Goal: Transaction & Acquisition: Purchase product/service

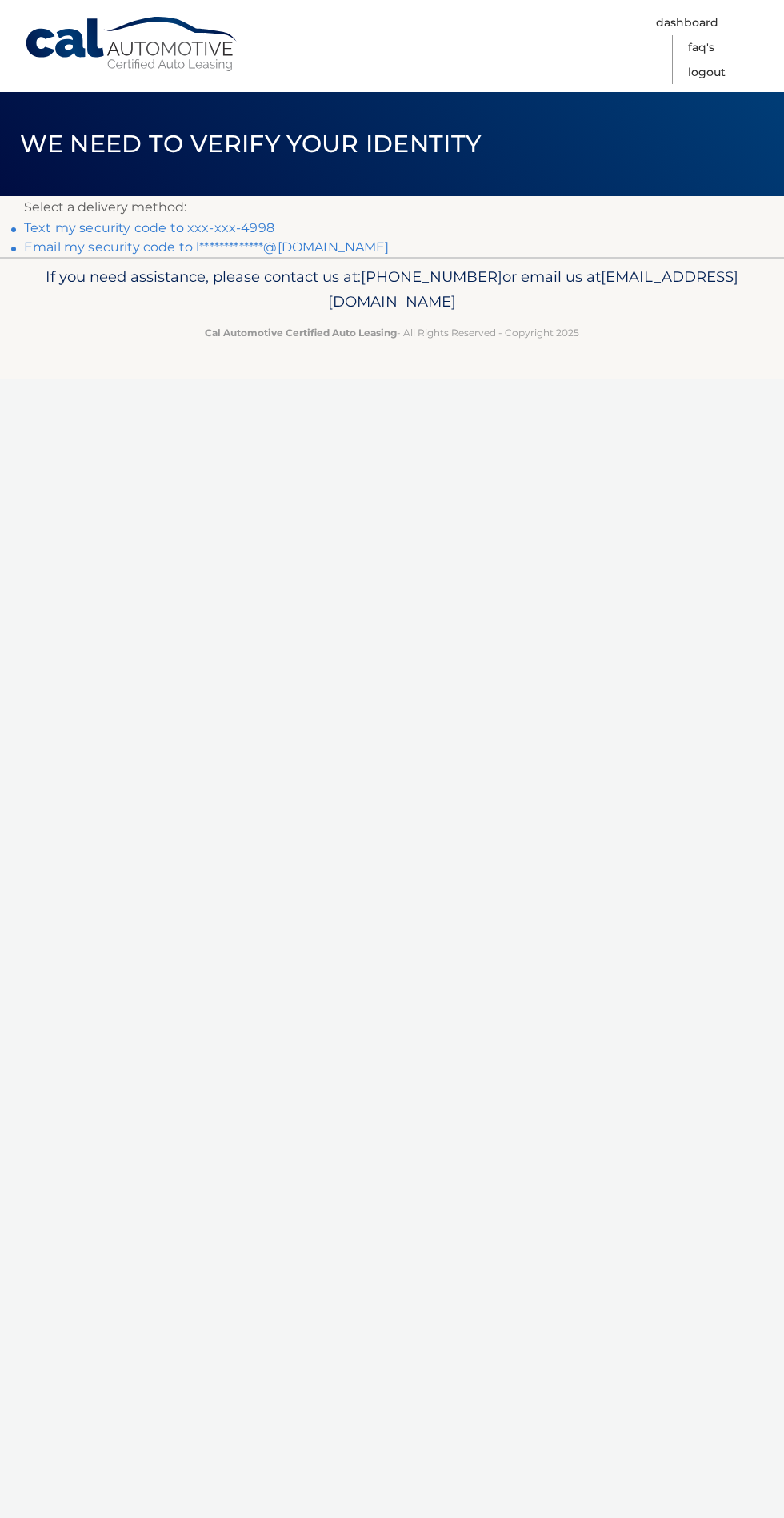
click at [186, 227] on link "Text my security code to xxx-xxx-4998" at bounding box center [149, 228] width 250 height 15
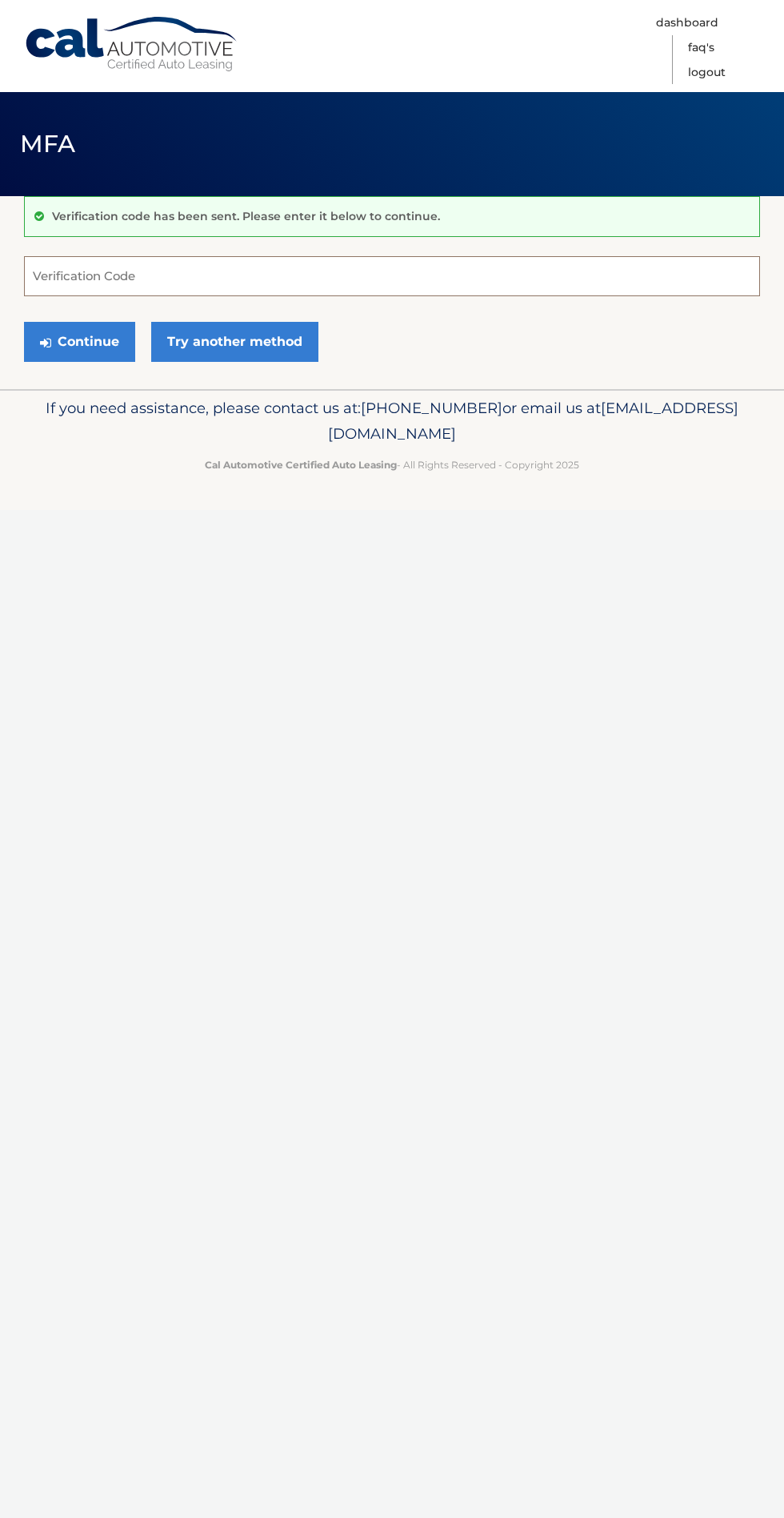
click at [304, 268] on input "Verification Code" at bounding box center [392, 277] width 736 height 40
type input "014375"
click at [62, 345] on button "Continue" at bounding box center [80, 342] width 111 height 40
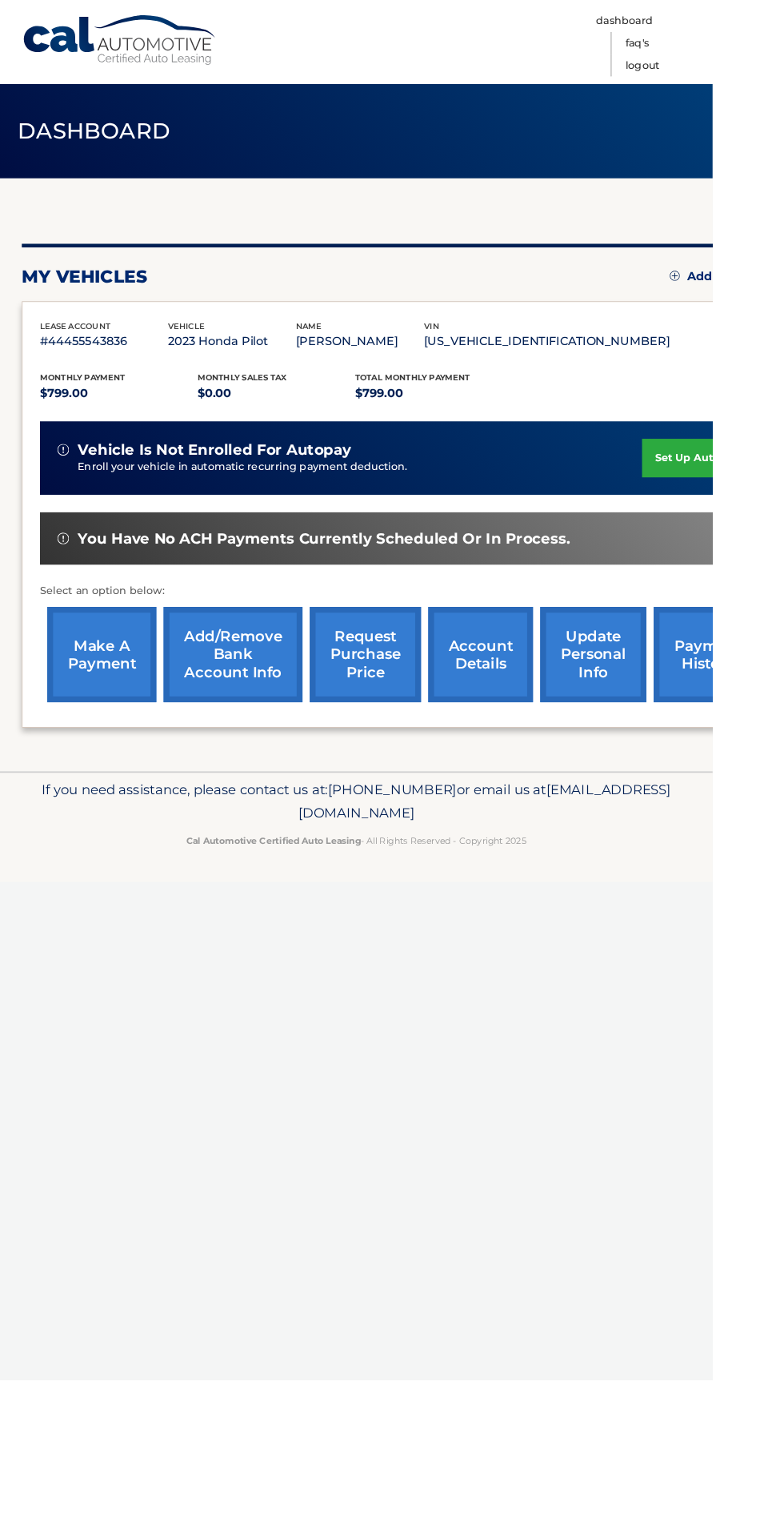
click at [102, 723] on link "make a payment" at bounding box center [111, 719] width 120 height 105
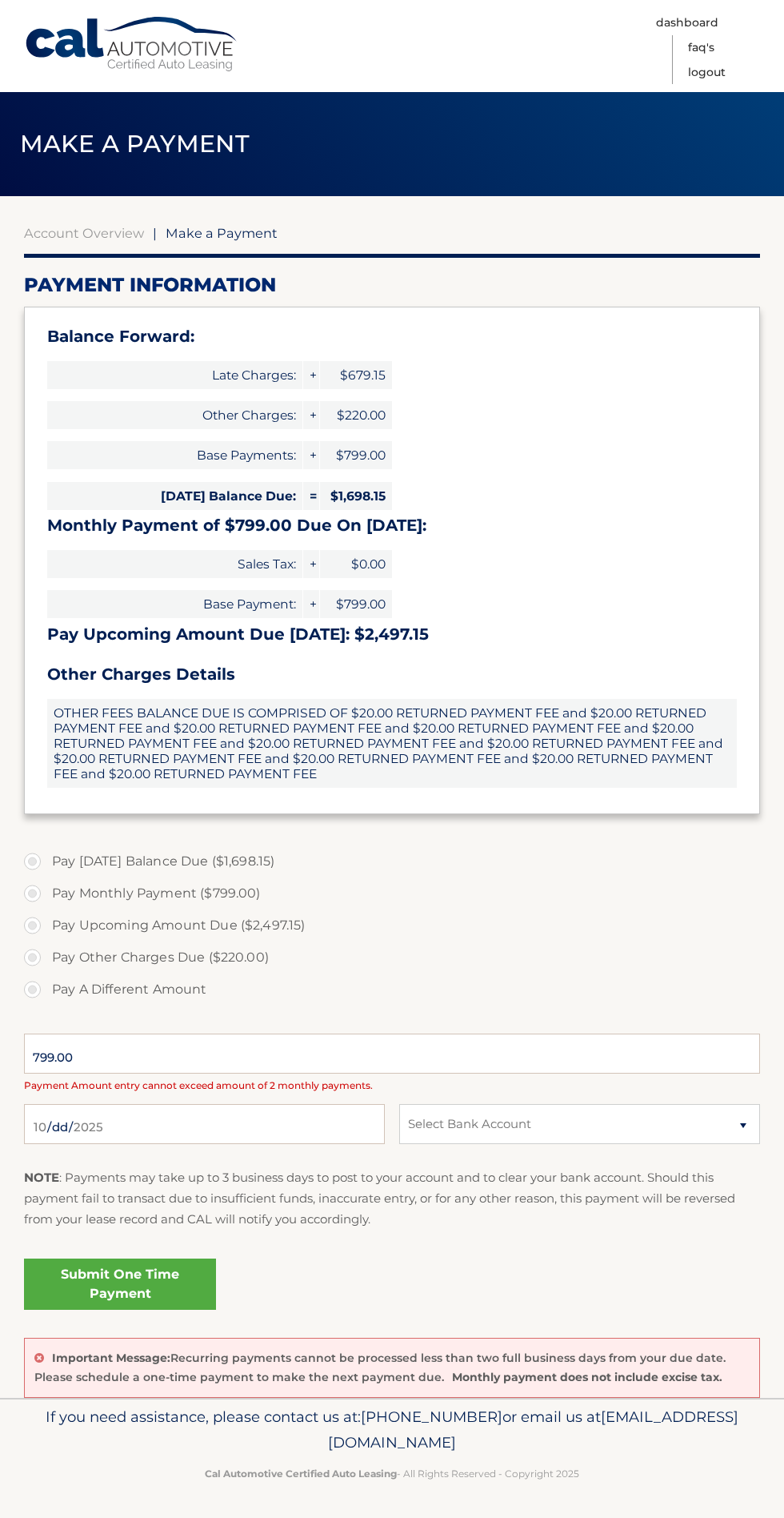
type input "2497.15"
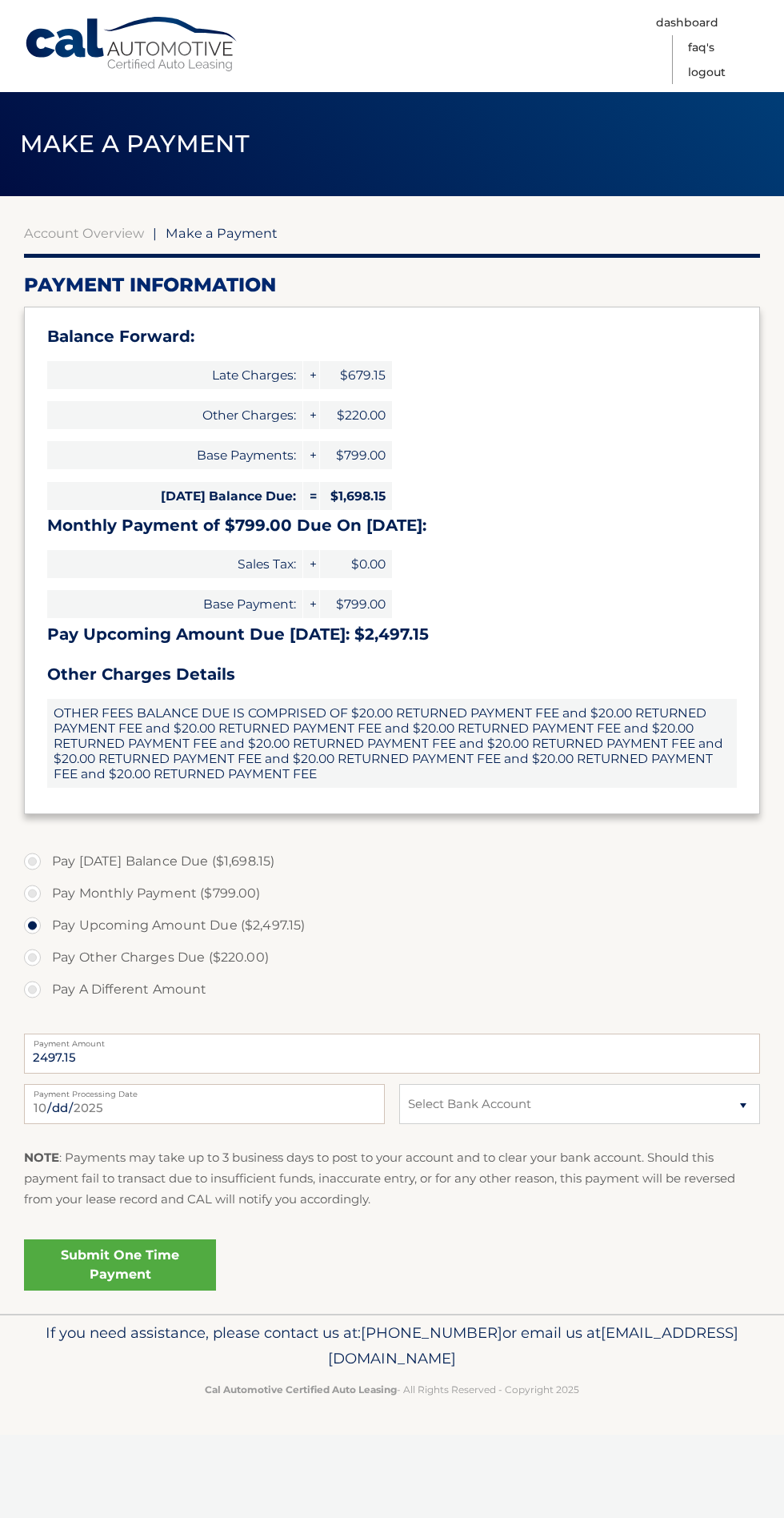
click at [36, 889] on label "Pay Monthly Payment ($799.00)" at bounding box center [392, 893] width 736 height 32
click at [36, 889] on input "Pay Monthly Payment ($799.00)" at bounding box center [38, 890] width 16 height 26
radio input "true"
type input "799.00"
click at [464, 1109] on select "Select Bank Account Checking CAPITAL ONE N.A. *****4438 LEIBY FROIMOVITS JPMORG…" at bounding box center [580, 1104] width 361 height 40
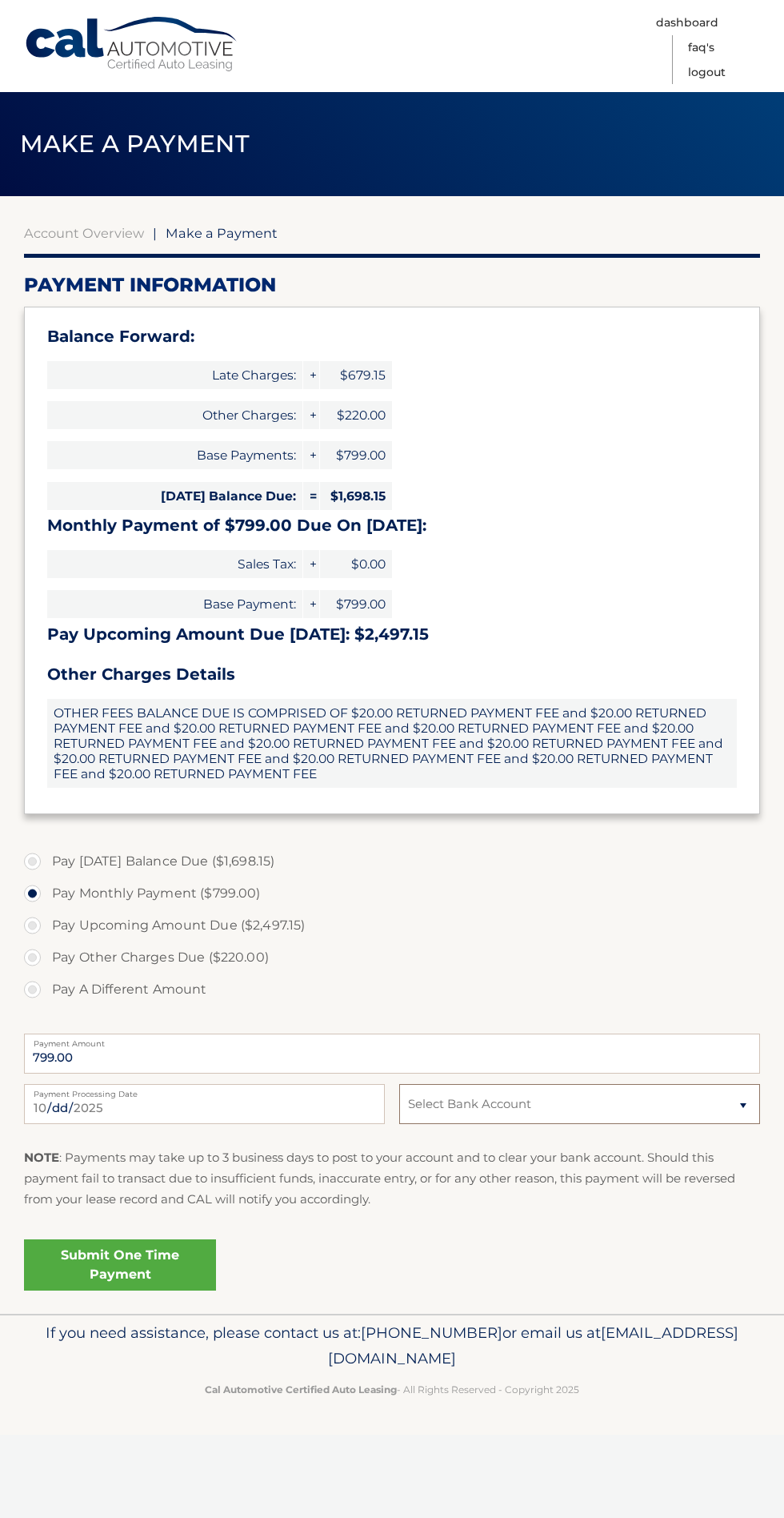
select select "YzljOWZhODYtZTFjMC00ZTNhLThhYzgtNmY5ZTRiMzdkY2I2"
click at [399, 1084] on select "Select Bank Account Checking CAPITAL ONE N.A. *****4438 LEIBY FROIMOVITS JPMORG…" at bounding box center [580, 1104] width 361 height 40
click at [78, 1103] on input "2025-10-01" at bounding box center [204, 1104] width 361 height 40
click at [69, 1109] on input "2025-10-01" at bounding box center [204, 1104] width 361 height 40
click at [226, 1118] on input "2025-10-06" at bounding box center [204, 1104] width 361 height 40
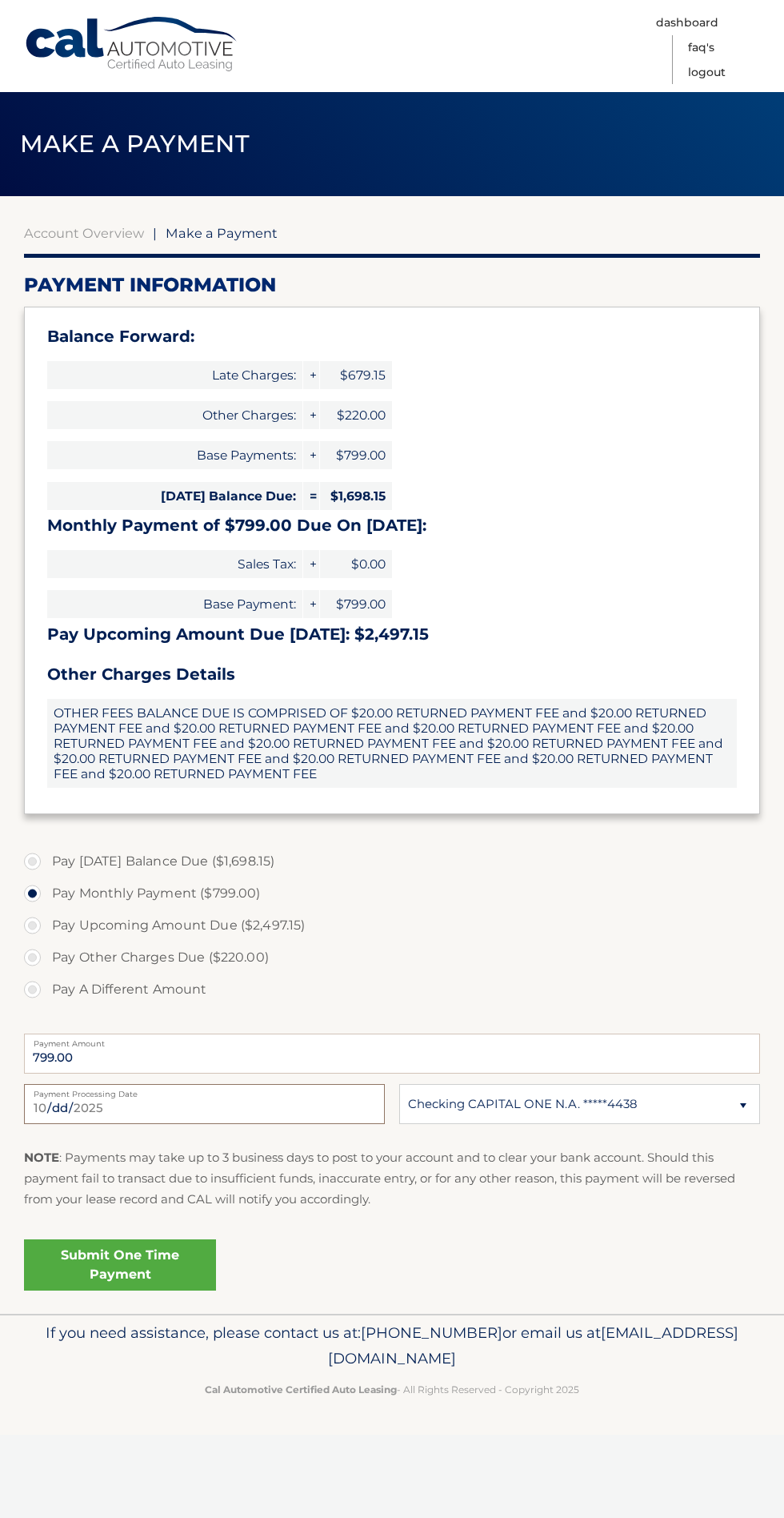
type input "2025-10-05"
click at [175, 1256] on link "Submit One Time Payment" at bounding box center [120, 1265] width 192 height 51
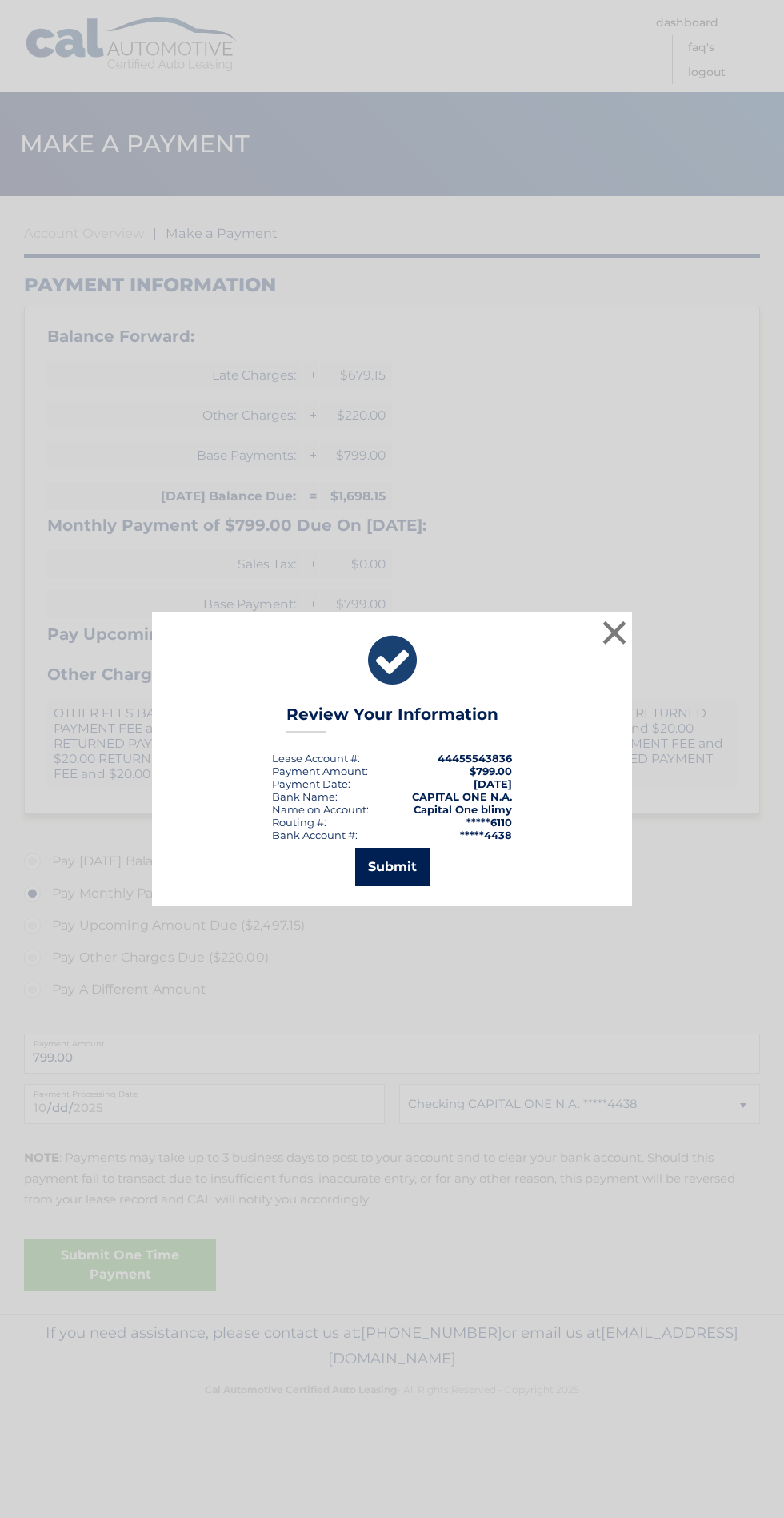
click at [400, 867] on button "Submit" at bounding box center [392, 867] width 75 height 38
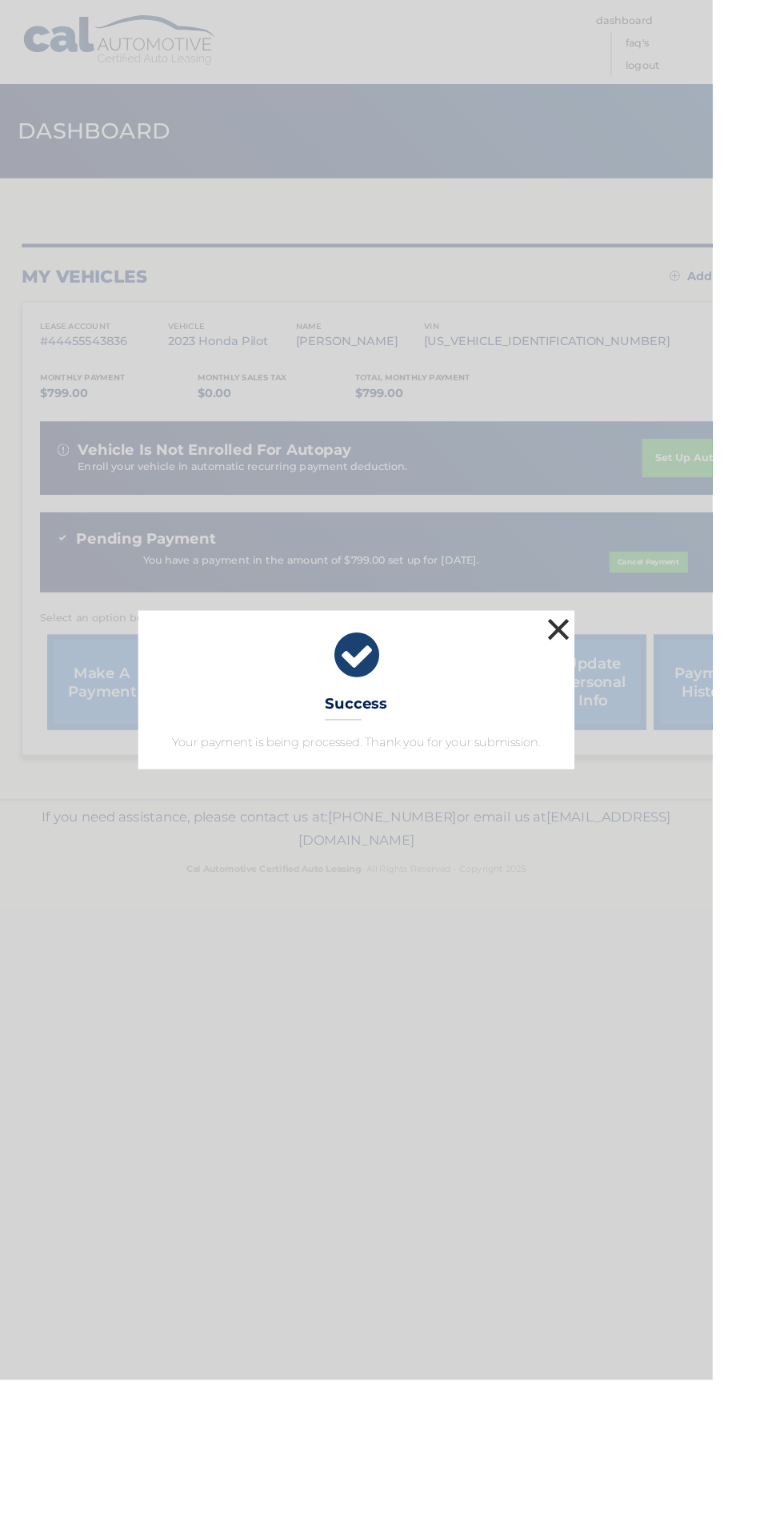
click at [630, 709] on button "×" at bounding box center [614, 692] width 32 height 32
